Goal: Use online tool/utility: Utilize a website feature to perform a specific function

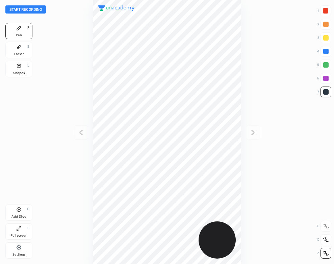
scroll to position [264, 226]
click at [35, 9] on button "Start recording" at bounding box center [25, 9] width 41 height 8
click at [325, 10] on div at bounding box center [325, 10] width 5 height 5
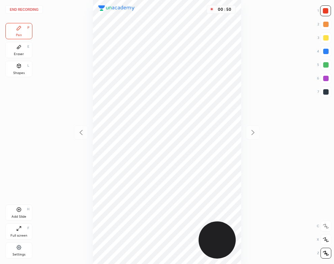
click at [14, 53] on div "Eraser" at bounding box center [19, 53] width 10 height 3
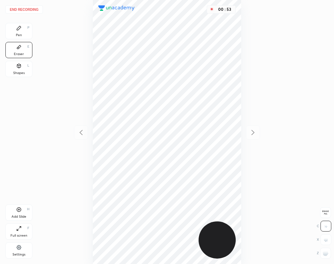
click at [20, 29] on icon at bounding box center [18, 27] width 5 height 5
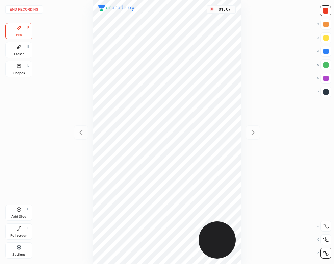
click at [17, 55] on div "Eraser" at bounding box center [19, 53] width 10 height 3
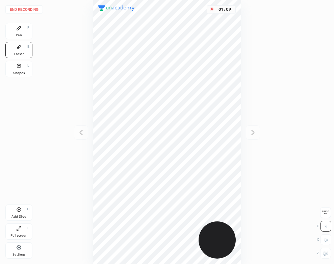
click at [19, 32] on div "Pen P" at bounding box center [18, 31] width 27 height 16
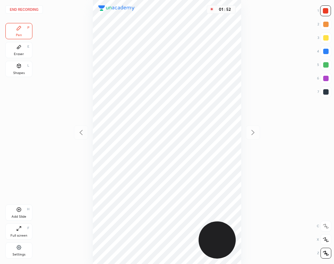
click at [26, 213] on div "Add Slide H" at bounding box center [18, 212] width 27 height 16
click at [29, 51] on div "Eraser E" at bounding box center [18, 50] width 27 height 16
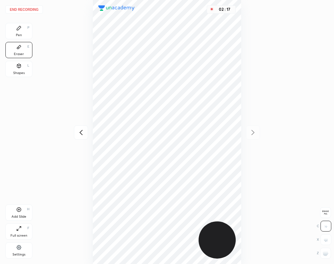
click at [22, 31] on div "Pen P" at bounding box center [18, 31] width 27 height 16
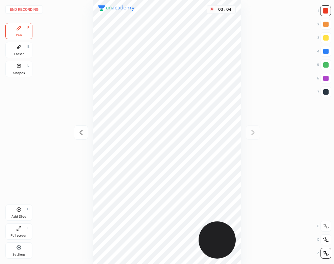
click at [22, 211] on div "Add Slide H" at bounding box center [18, 212] width 27 height 16
click at [68, 99] on div "03 : 38" at bounding box center [167, 132] width 226 height 264
click at [18, 72] on div "Shapes" at bounding box center [18, 72] width 11 height 3
click at [21, 33] on div "Pen" at bounding box center [19, 34] width 6 height 3
click at [31, 10] on button "End recording" at bounding box center [23, 9] width 37 height 8
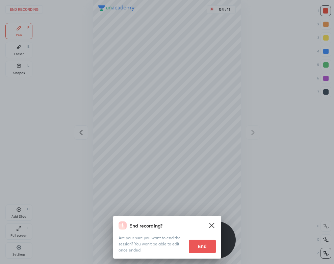
click at [197, 248] on button "End" at bounding box center [202, 246] width 27 height 14
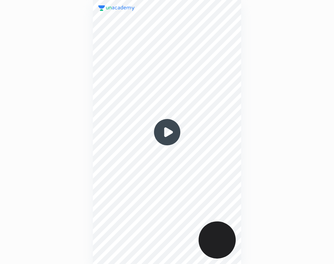
scroll to position [264, 226]
